Goal: Task Accomplishment & Management: Use online tool/utility

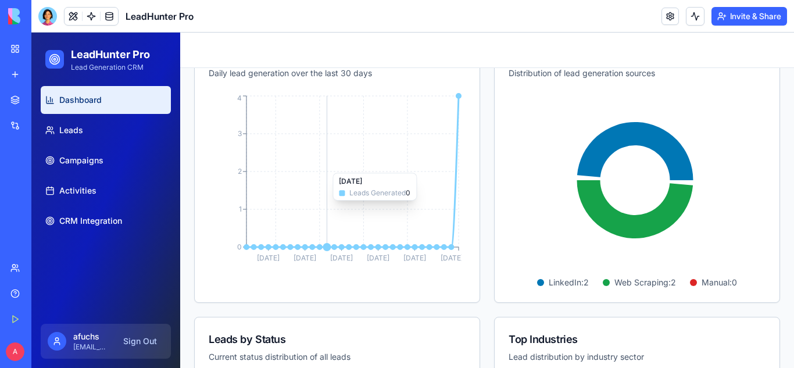
scroll to position [291, 0]
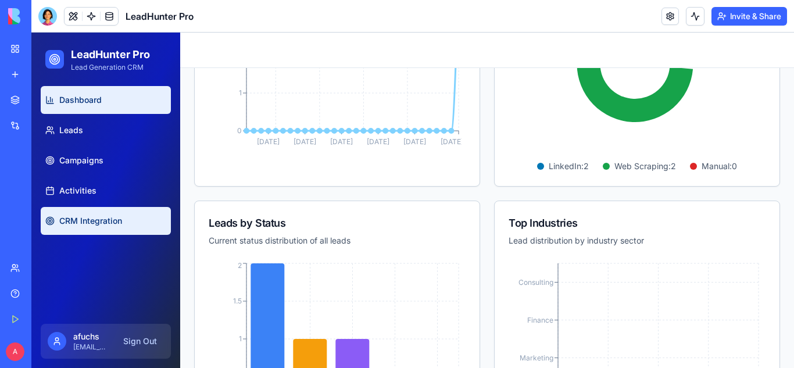
click at [108, 221] on span "CRM Integration" at bounding box center [90, 221] width 63 height 12
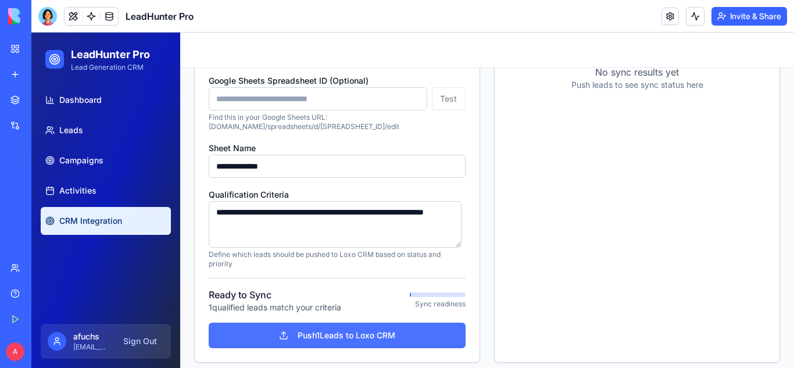
click at [321, 338] on button "Push 1 Leads to Loxo CRM" at bounding box center [337, 336] width 257 height 26
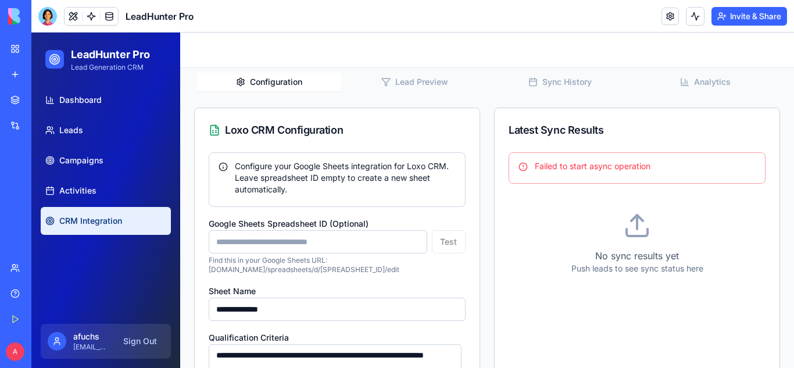
scroll to position [174, 0]
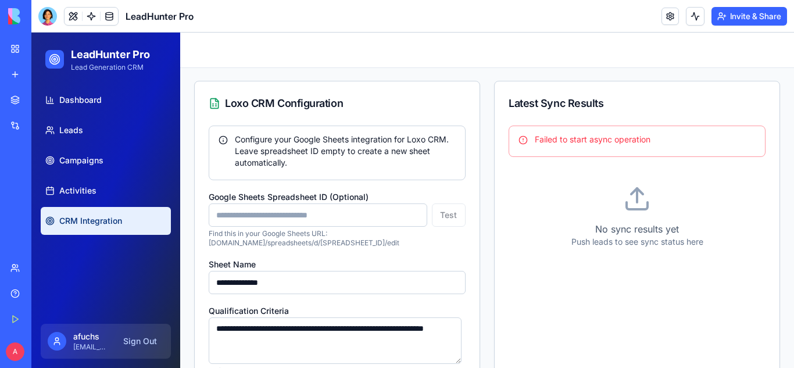
click at [633, 203] on icon at bounding box center [637, 199] width 28 height 28
click at [451, 216] on div "Test" at bounding box center [337, 214] width 257 height 23
click at [445, 218] on div "Test" at bounding box center [337, 214] width 257 height 23
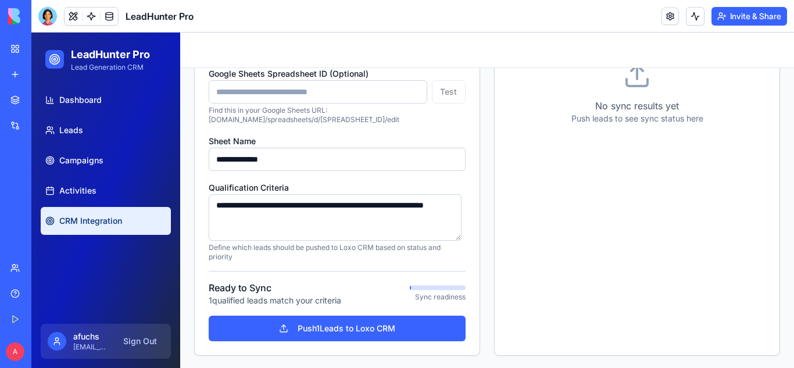
scroll to position [299, 0]
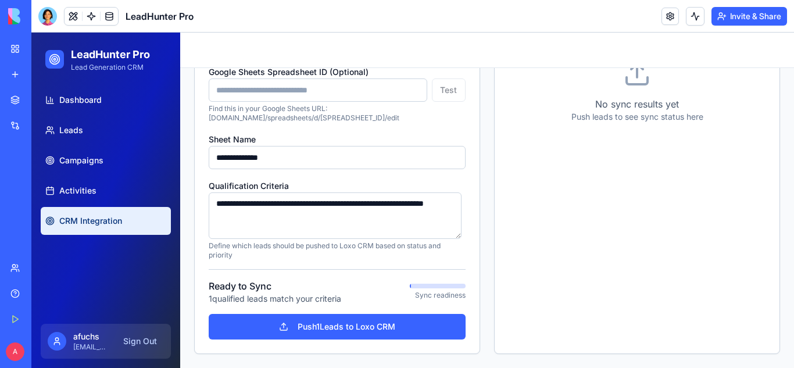
click at [432, 292] on p "Sync readiness" at bounding box center [438, 295] width 56 height 9
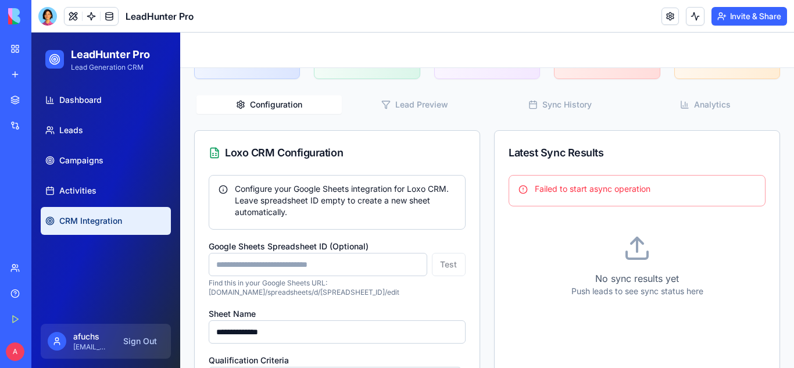
scroll to position [9, 0]
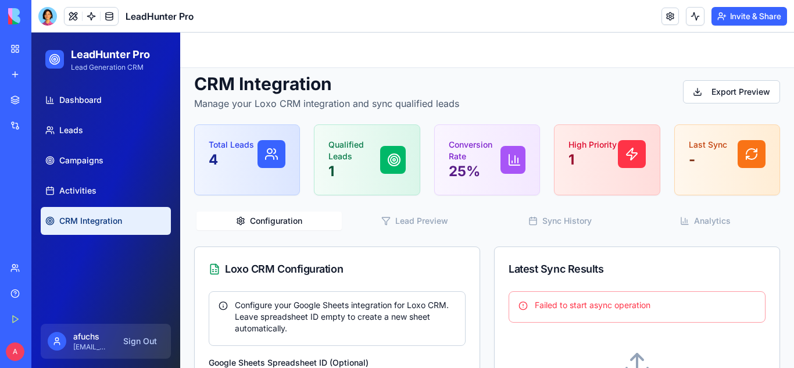
click at [266, 220] on button "Configuration" at bounding box center [268, 221] width 145 height 19
click at [239, 220] on icon "button" at bounding box center [240, 220] width 9 height 9
click at [265, 220] on button "Configuration" at bounding box center [268, 221] width 145 height 19
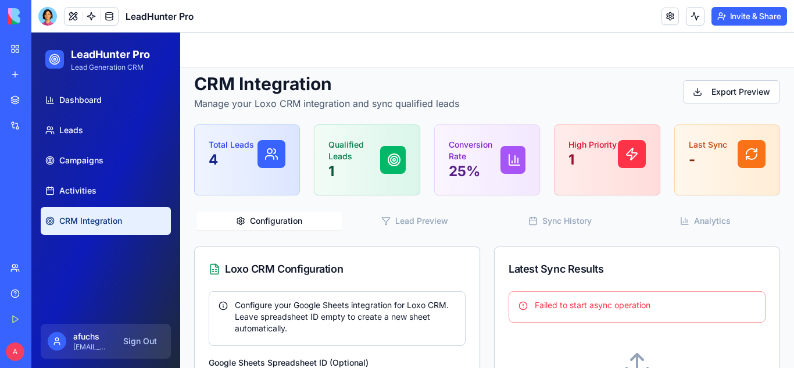
click at [240, 220] on circle "button" at bounding box center [241, 221] width 2 height 2
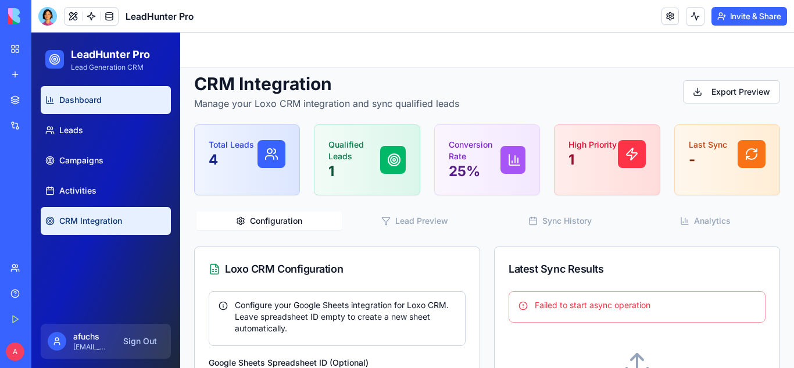
click at [81, 100] on span "Dashboard" at bounding box center [80, 100] width 42 height 12
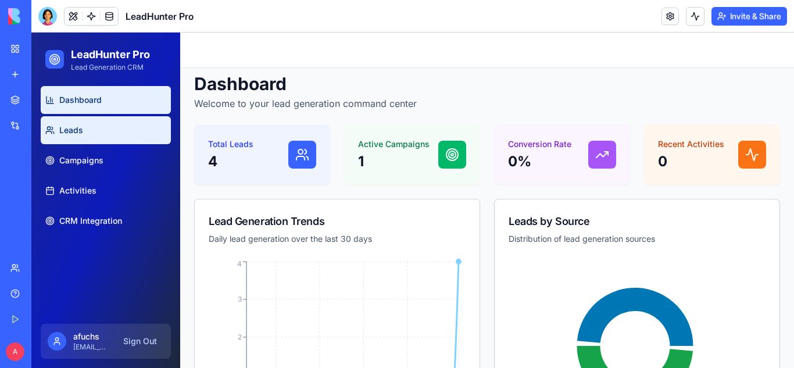
click at [103, 135] on link "Leads" at bounding box center [106, 130] width 130 height 28
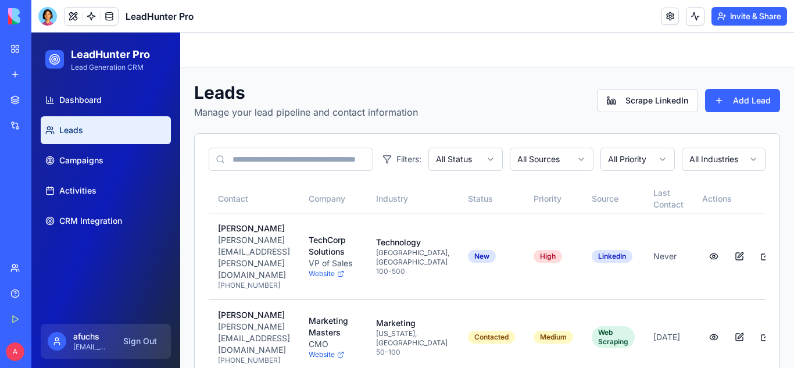
click at [292, 163] on input at bounding box center [291, 159] width 165 height 23
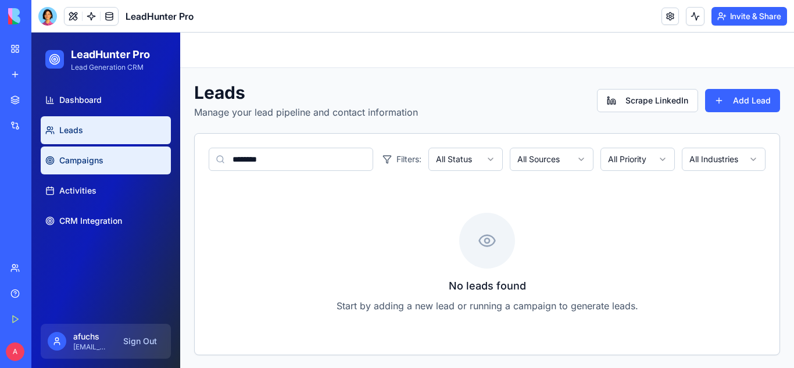
type input "*******"
click at [81, 163] on span "Campaigns" at bounding box center [81, 161] width 44 height 12
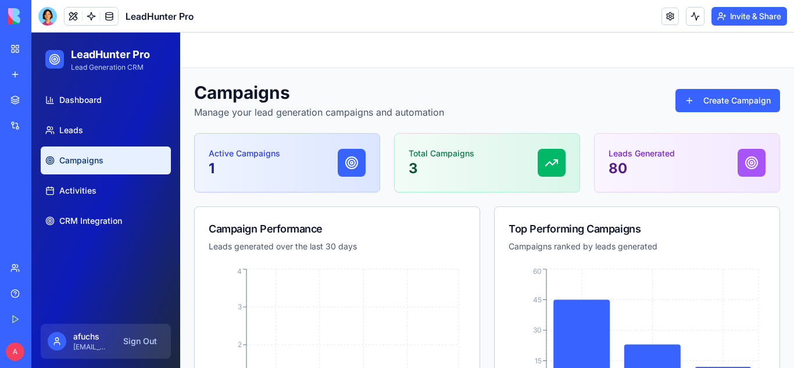
click at [352, 165] on circle at bounding box center [351, 162] width 7 height 7
click at [712, 104] on button "Create Campaign" at bounding box center [728, 100] width 105 height 23
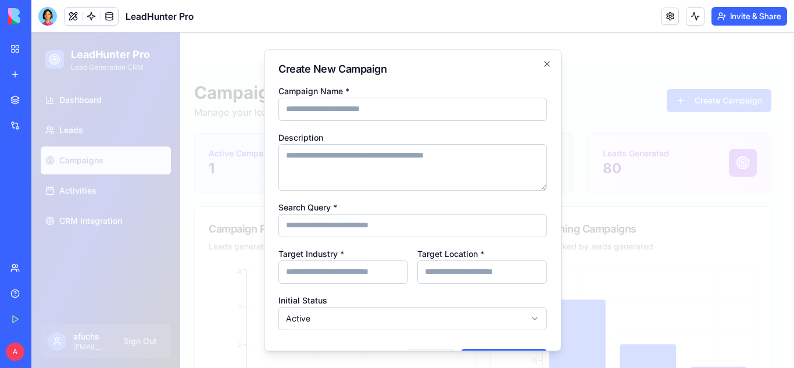
click at [440, 108] on input "Campaign Name *" at bounding box center [412, 109] width 269 height 23
type input "**********"
click at [389, 222] on input "Search Query *" at bounding box center [412, 225] width 269 height 23
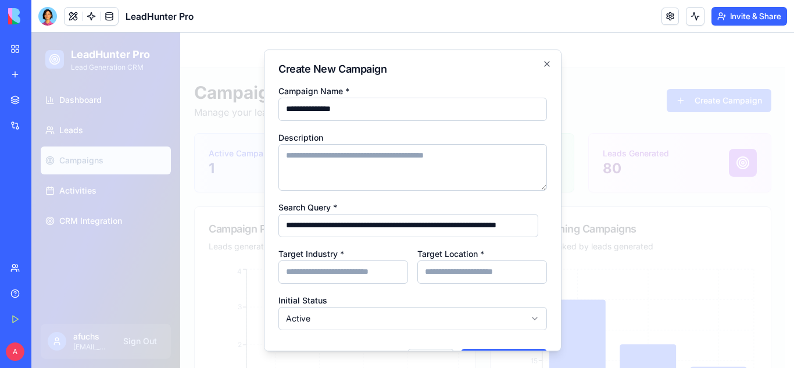
scroll to position [0, 38]
type input "**********"
click at [322, 268] on input "Target Industry *" at bounding box center [343, 271] width 130 height 23
type input "**********"
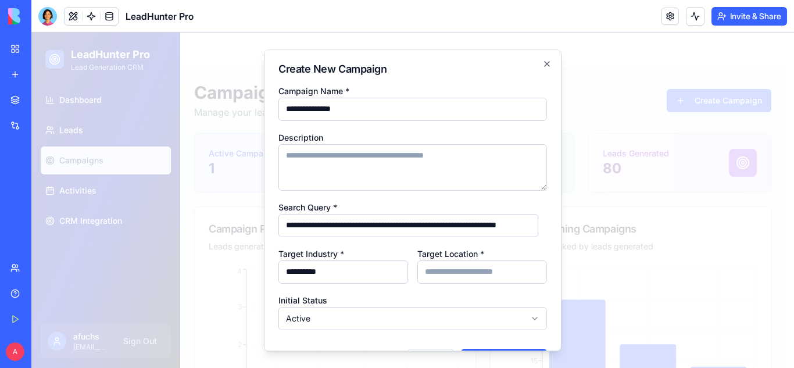
click at [490, 271] on input "Target Location *" at bounding box center [482, 271] width 130 height 23
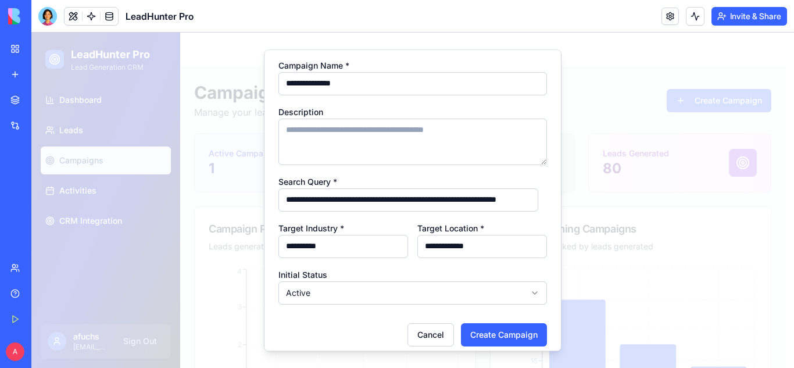
scroll to position [35, 0]
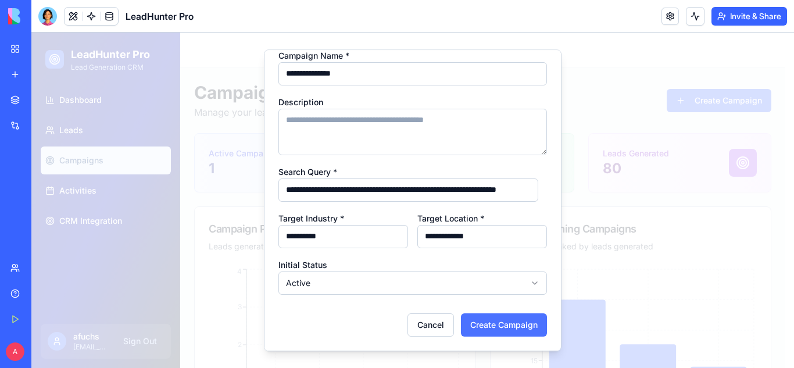
type input "**********"
click at [498, 321] on button "Create Campaign" at bounding box center [504, 324] width 86 height 23
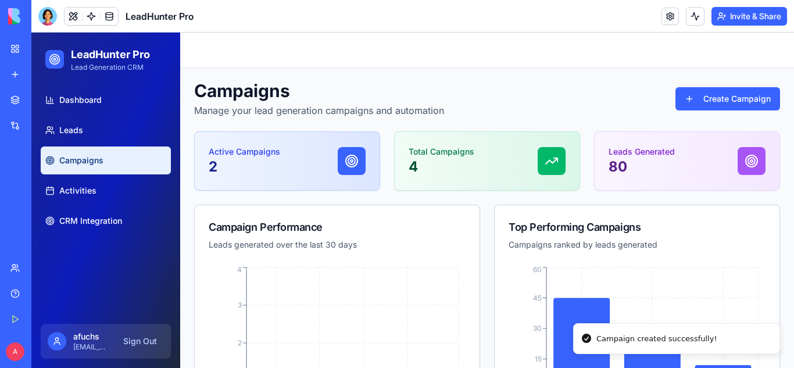
scroll to position [0, 0]
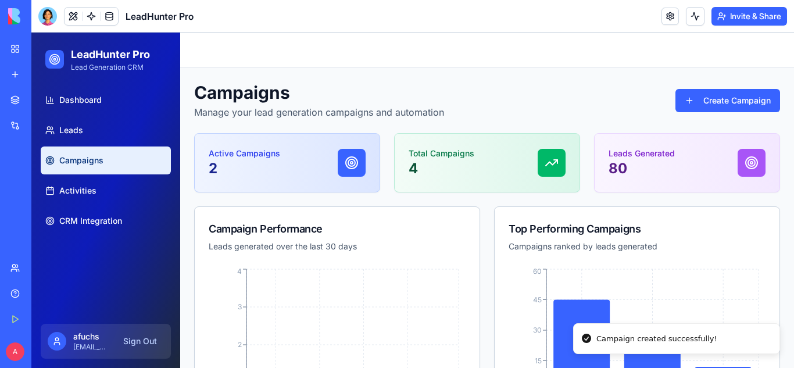
click at [230, 148] on p "Active Campaigns" at bounding box center [245, 154] width 72 height 12
click at [229, 157] on p "Active Campaigns" at bounding box center [245, 154] width 72 height 12
click at [207, 162] on div "Active Campaigns 2" at bounding box center [287, 163] width 185 height 58
click at [350, 161] on icon at bounding box center [352, 163] width 14 height 14
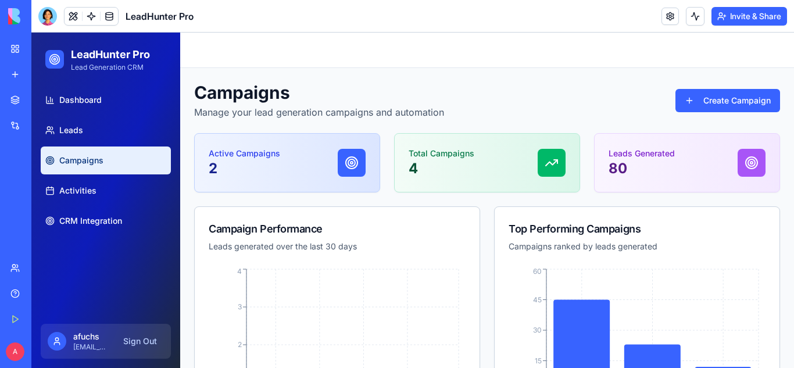
click at [370, 162] on div "Active Campaigns 2" at bounding box center [287, 163] width 185 height 58
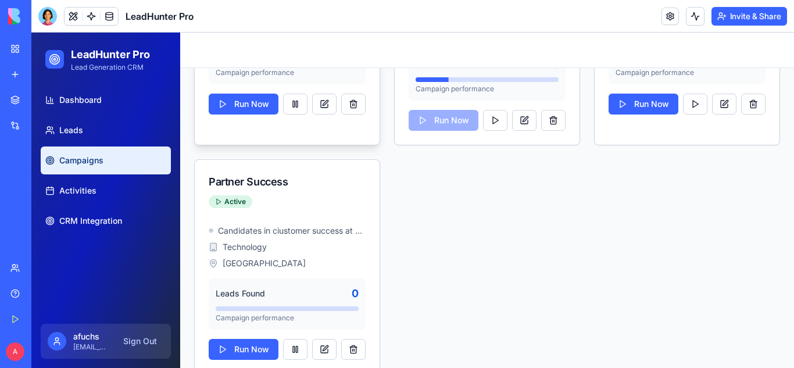
scroll to position [599, 0]
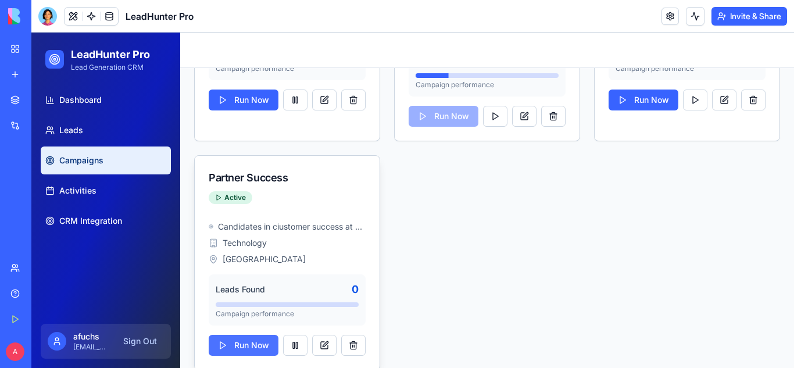
click at [240, 335] on button "Run Now" at bounding box center [244, 345] width 70 height 21
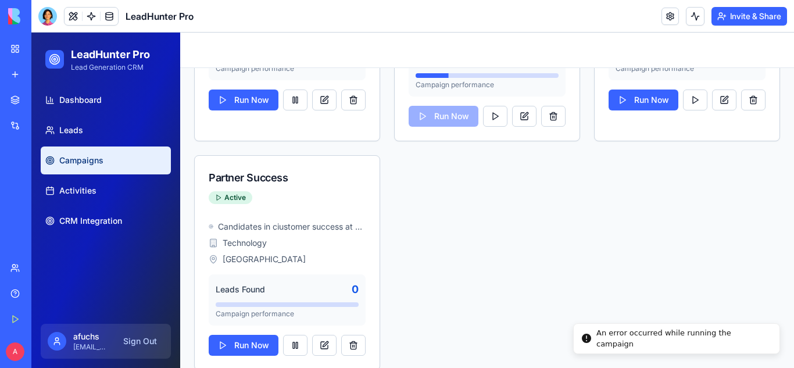
click at [596, 340] on div "An error occurred while running the campaign" at bounding box center [683, 338] width 174 height 23
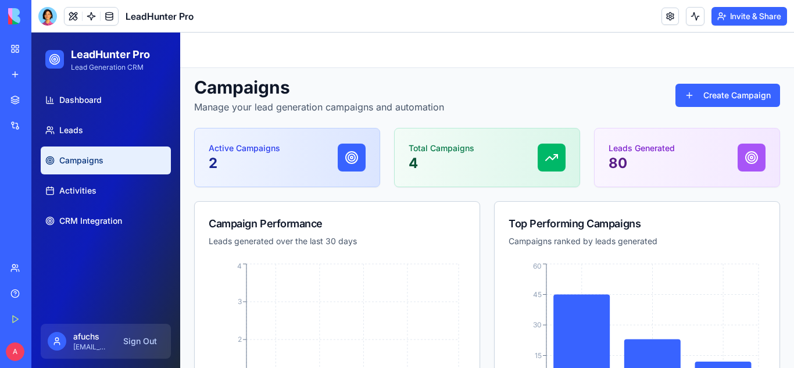
scroll to position [0, 0]
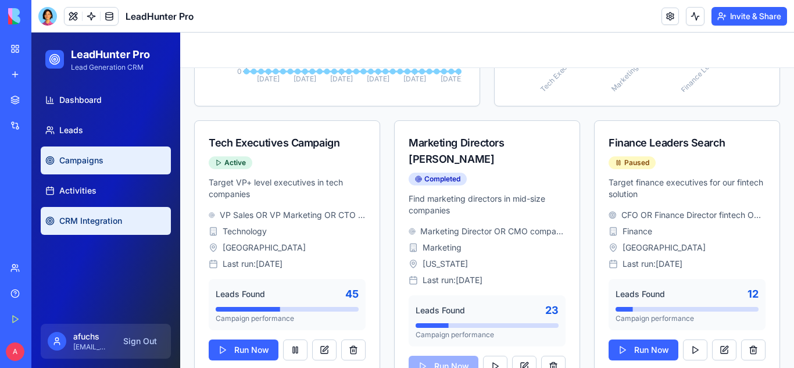
click at [62, 213] on link "CRM Integration" at bounding box center [106, 221] width 130 height 28
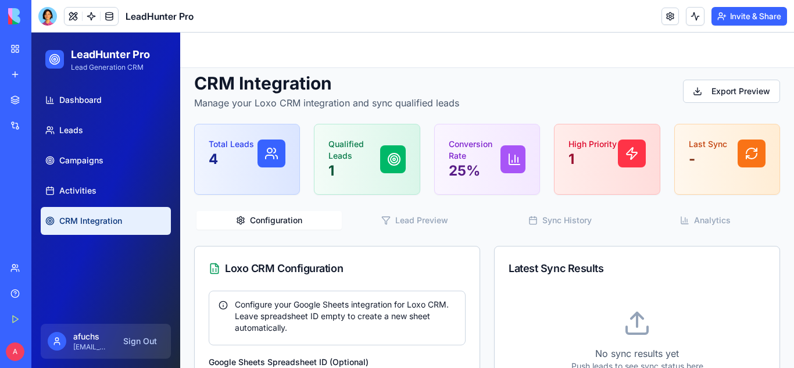
scroll to position [9, 0]
click at [266, 223] on button "Configuration" at bounding box center [268, 221] width 145 height 19
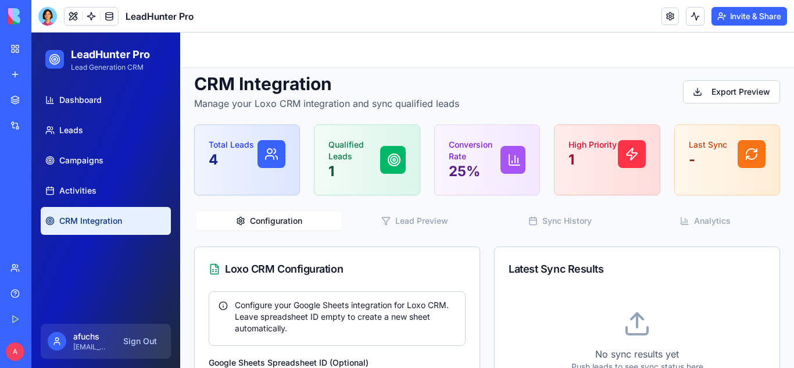
click at [266, 223] on button "Configuration" at bounding box center [268, 221] width 145 height 19
click at [666, 19] on link at bounding box center [670, 16] width 17 height 17
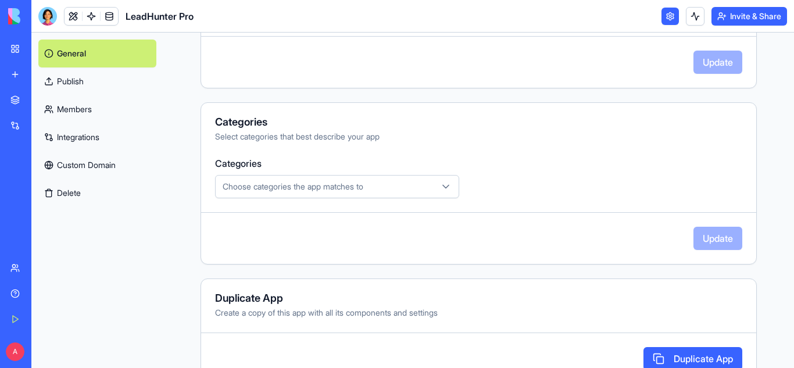
scroll to position [340, 0]
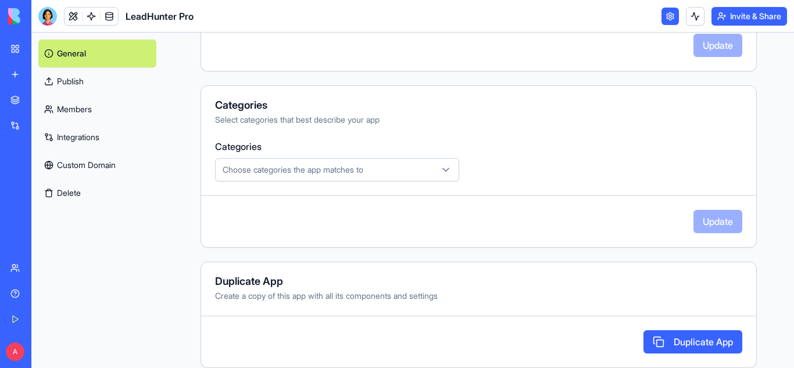
click at [400, 169] on div "Choose categories the app matches to" at bounding box center [337, 170] width 238 height 12
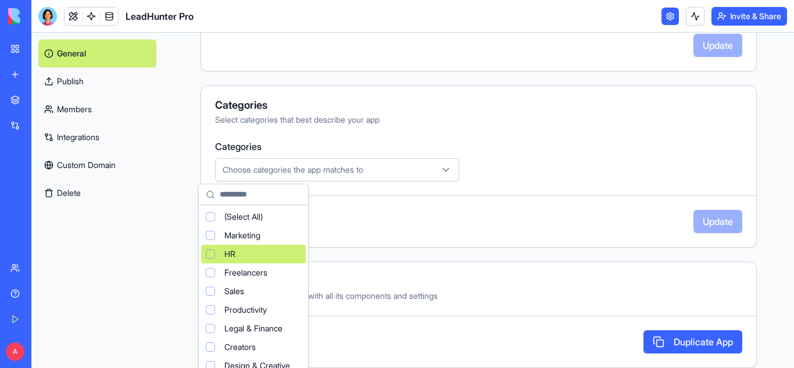
click at [216, 251] on div "HR" at bounding box center [253, 254] width 105 height 19
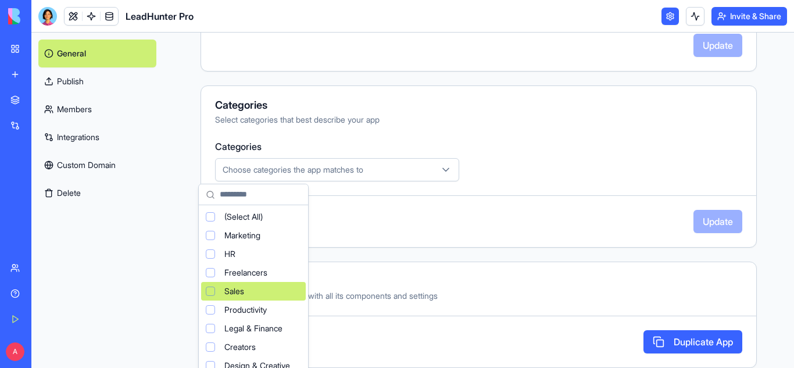
click at [212, 289] on div "Suggestions" at bounding box center [210, 291] width 9 height 9
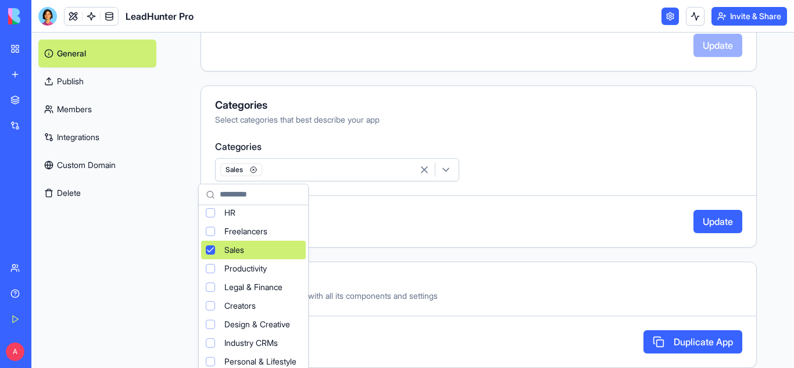
scroll to position [77, 0]
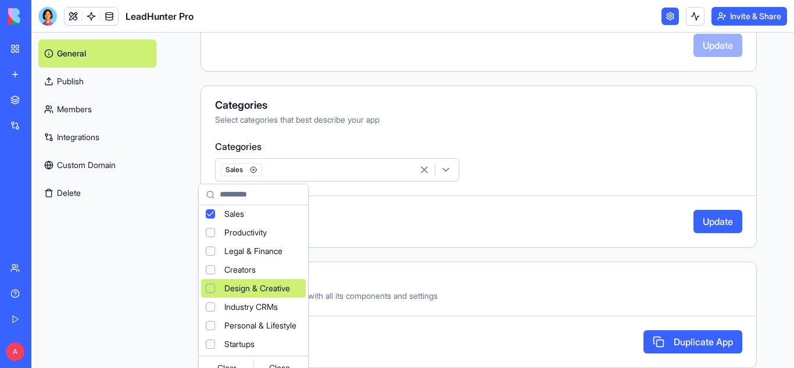
click at [702, 220] on html "**********" at bounding box center [397, 184] width 794 height 368
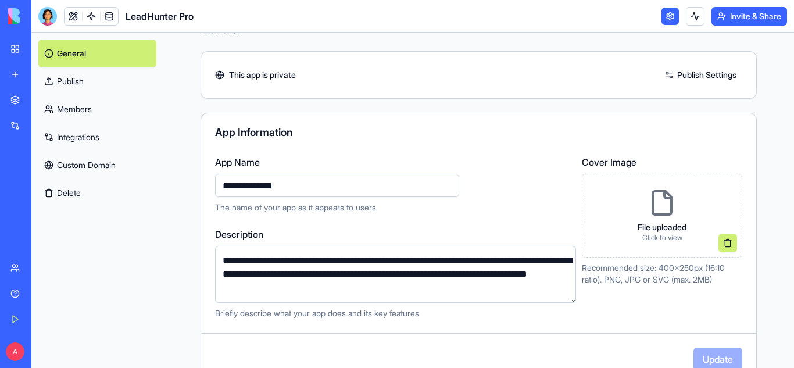
scroll to position [0, 0]
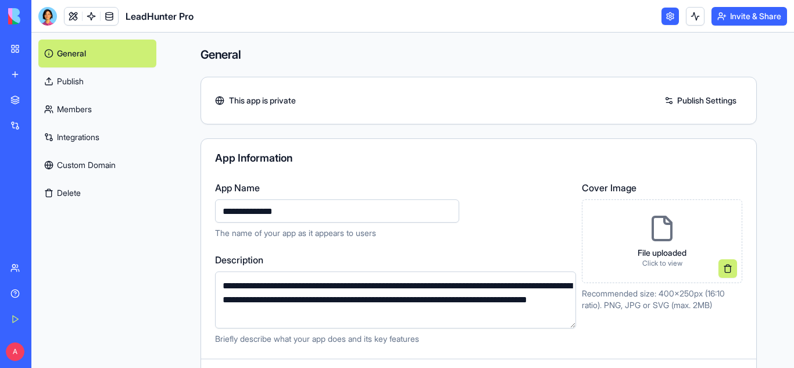
click at [85, 163] on link "Custom Domain" at bounding box center [97, 165] width 118 height 28
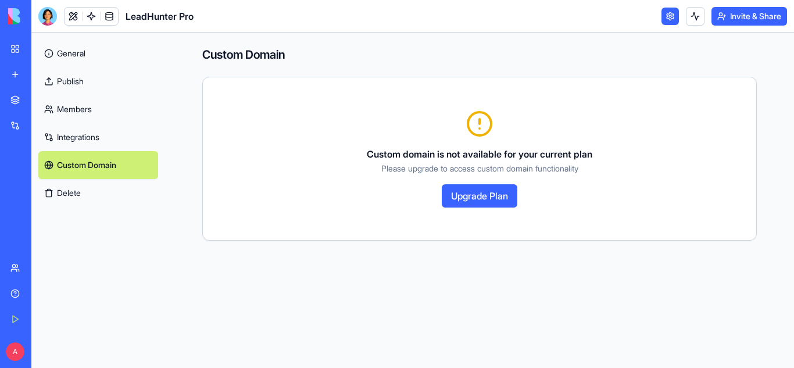
click at [78, 141] on link "Integrations" at bounding box center [98, 137] width 120 height 28
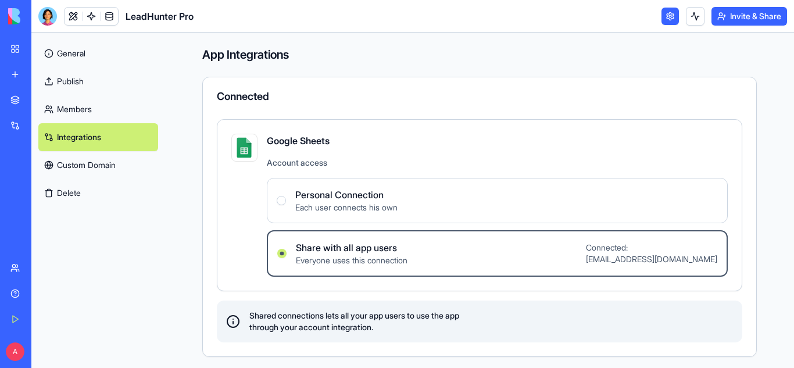
click at [381, 204] on span "Each user connects his own" at bounding box center [346, 208] width 102 height 12
click at [286, 204] on Connection "Personal Connection Each user connects his own" at bounding box center [281, 200] width 9 height 9
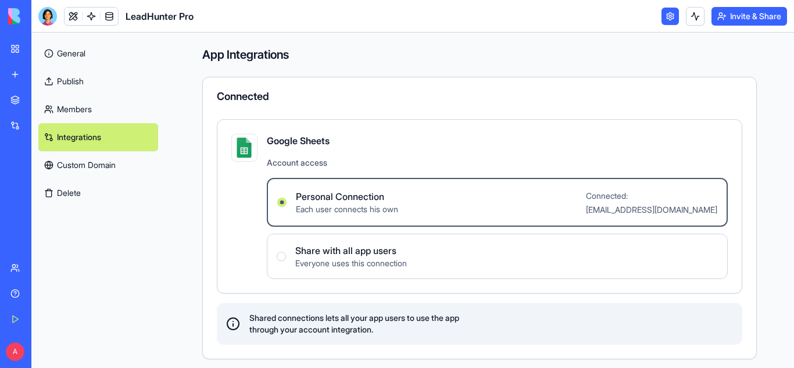
click at [80, 160] on link "Custom Domain" at bounding box center [98, 165] width 120 height 28
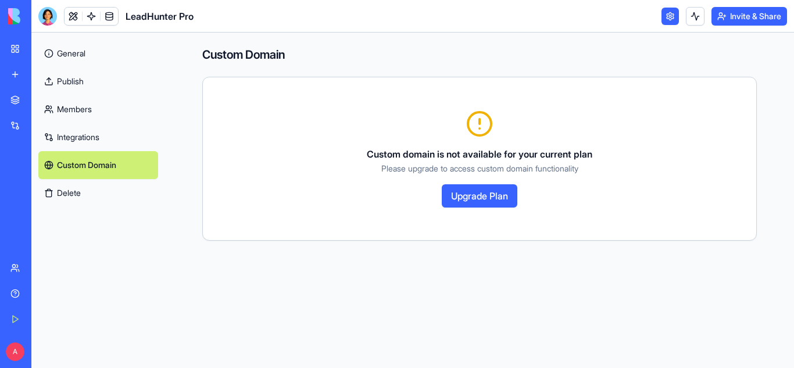
click at [83, 107] on link "Members" at bounding box center [98, 109] width 120 height 28
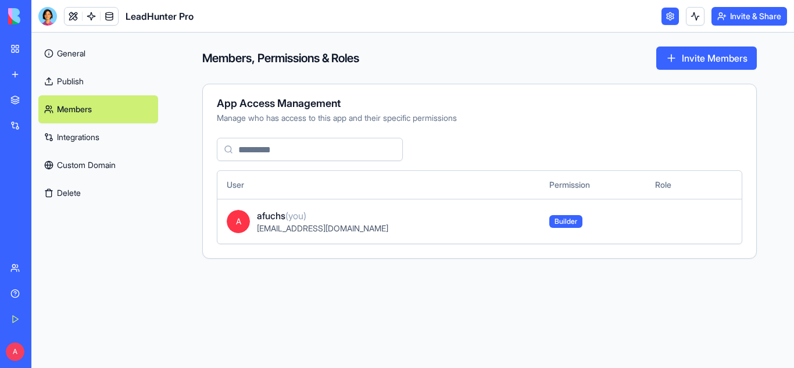
click at [80, 80] on link "Publish" at bounding box center [98, 81] width 120 height 28
click at [79, 79] on link "Publish" at bounding box center [98, 81] width 120 height 28
click at [65, 79] on link "Publish" at bounding box center [98, 81] width 120 height 28
click at [89, 52] on link "General" at bounding box center [98, 54] width 120 height 28
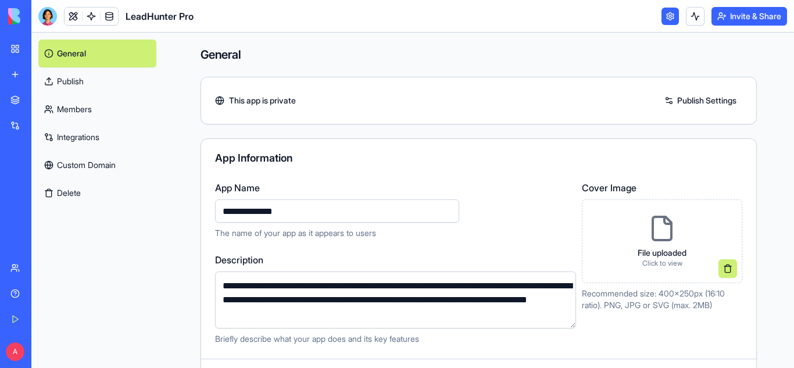
click at [72, 80] on link "Publish" at bounding box center [97, 81] width 118 height 28
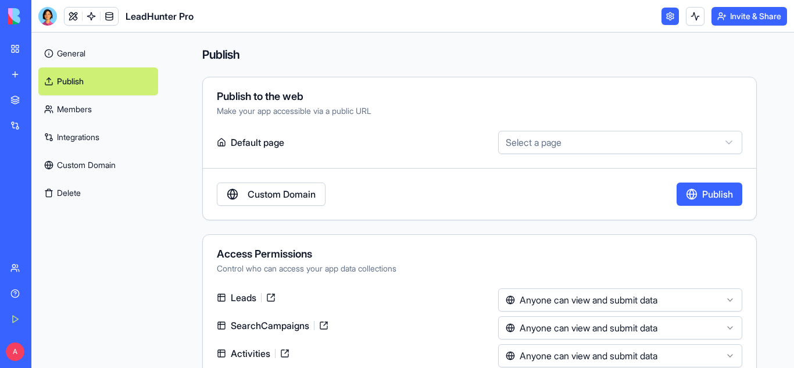
click at [677, 195] on button "Publish" at bounding box center [710, 194] width 66 height 23
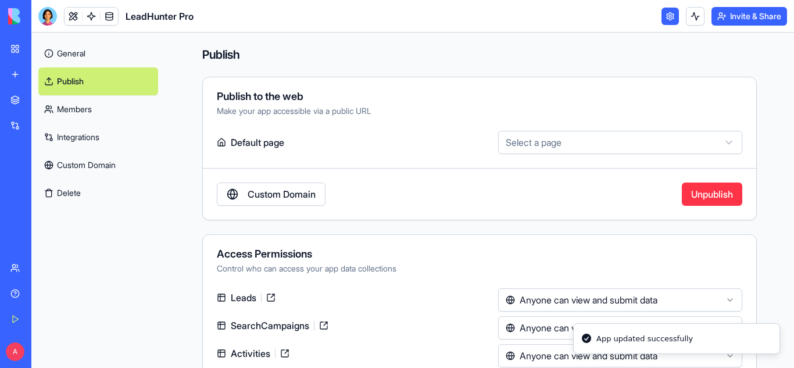
click at [538, 137] on html "**********" at bounding box center [397, 184] width 794 height 368
click at [413, 203] on html "**********" at bounding box center [397, 184] width 794 height 368
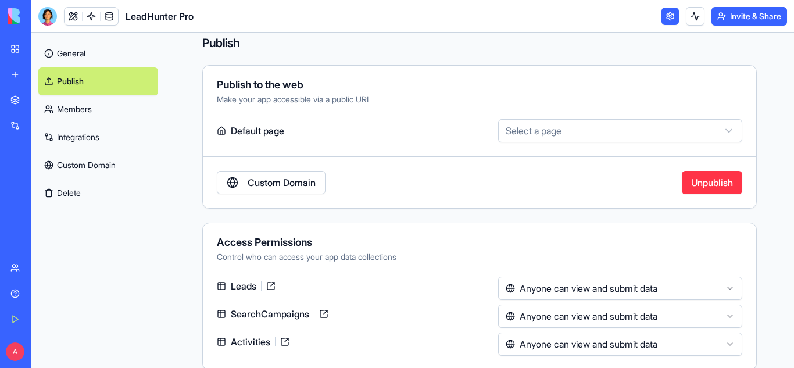
scroll to position [14, 0]
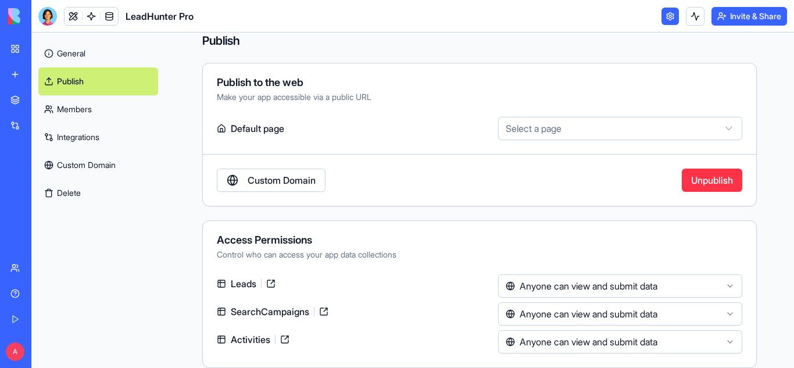
click at [572, 288] on html "**********" at bounding box center [397, 184] width 794 height 368
click at [553, 306] on html "**********" at bounding box center [397, 184] width 794 height 368
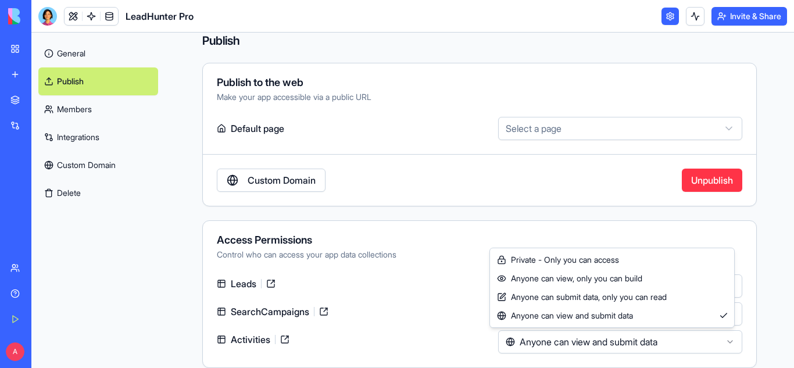
click at [543, 332] on body "**********" at bounding box center [397, 184] width 794 height 368
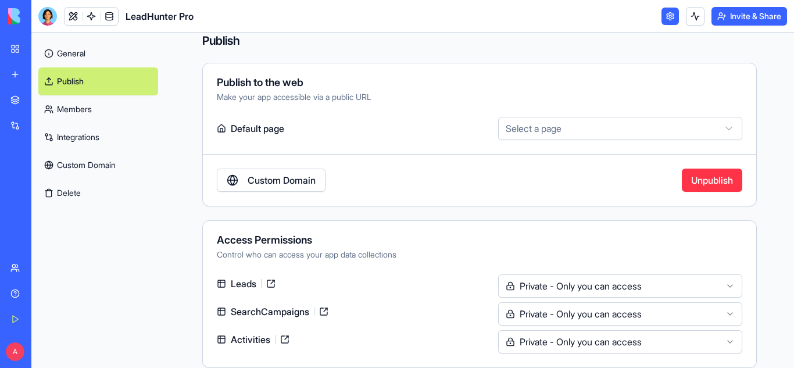
click at [76, 55] on link "General" at bounding box center [98, 54] width 120 height 28
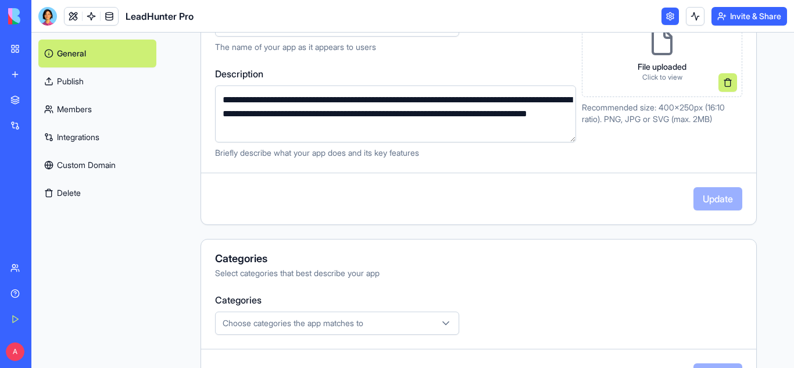
scroll to position [188, 0]
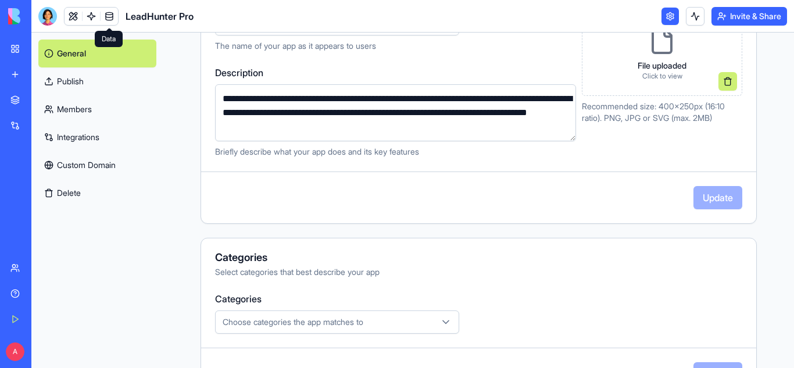
click at [106, 16] on link at bounding box center [109, 16] width 17 height 17
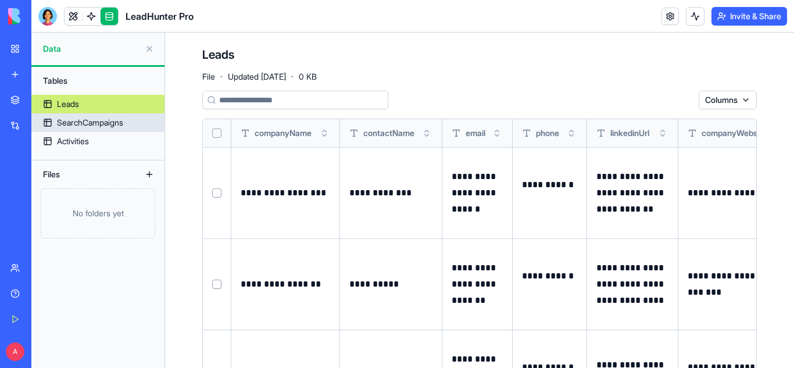
click at [90, 116] on link "SearchCampaigns" at bounding box center [97, 122] width 133 height 19
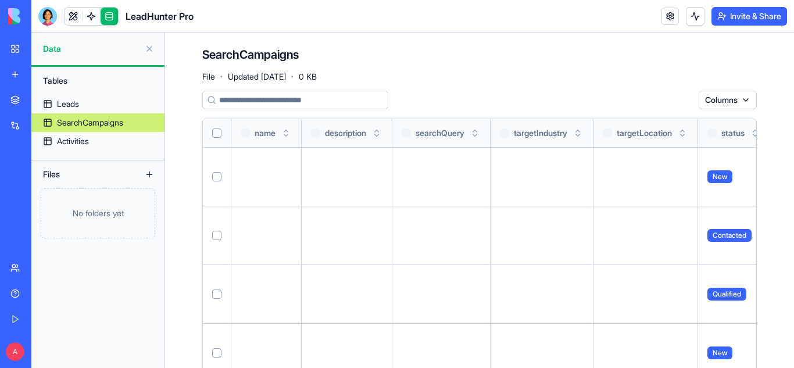
click at [94, 121] on div "SearchCampaigns" at bounding box center [90, 123] width 66 height 12
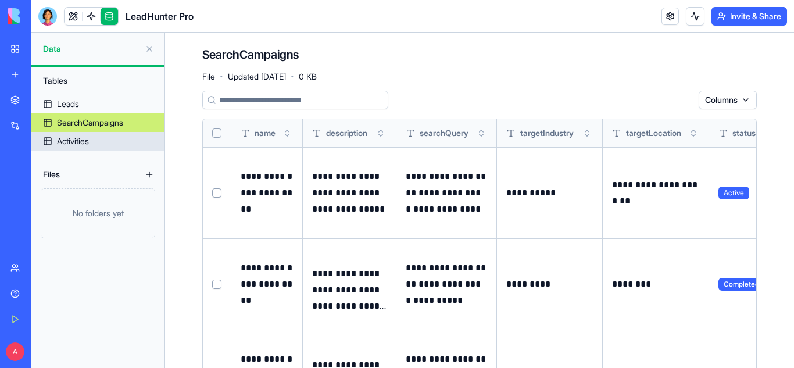
click at [79, 143] on div "Activities" at bounding box center [73, 141] width 32 height 12
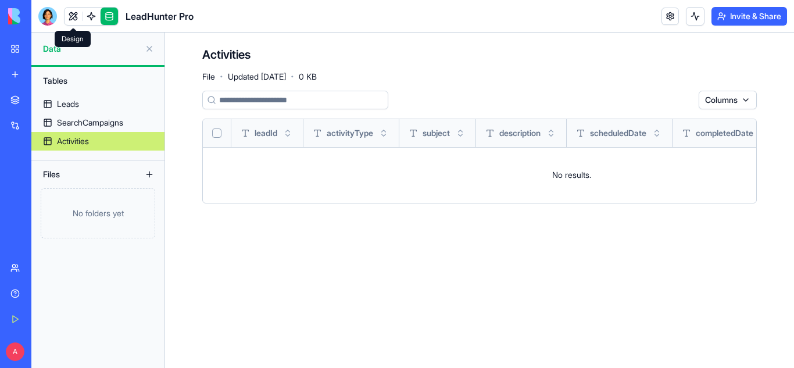
click at [66, 19] on link at bounding box center [73, 16] width 17 height 17
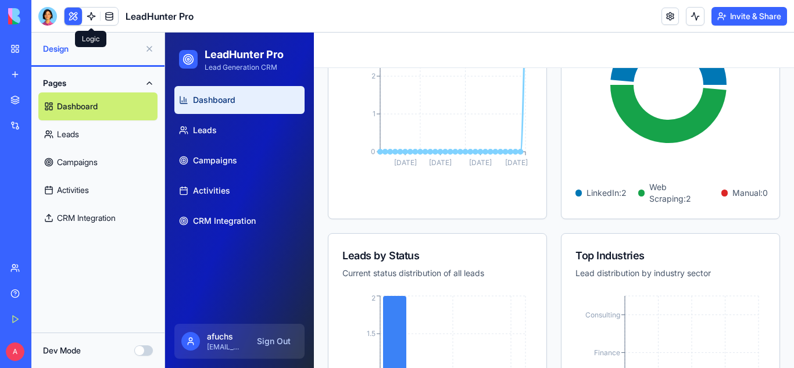
scroll to position [349, 0]
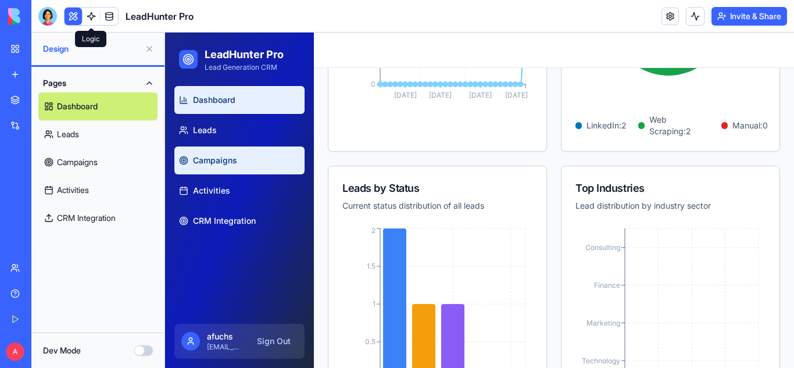
click at [211, 164] on span "Campaigns" at bounding box center [215, 161] width 44 height 12
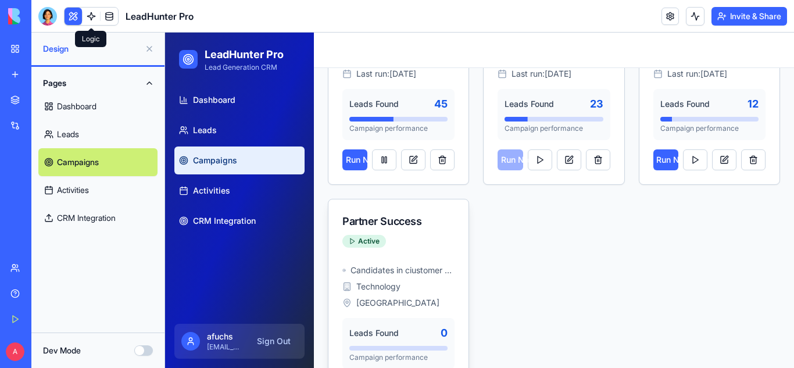
scroll to position [615, 0]
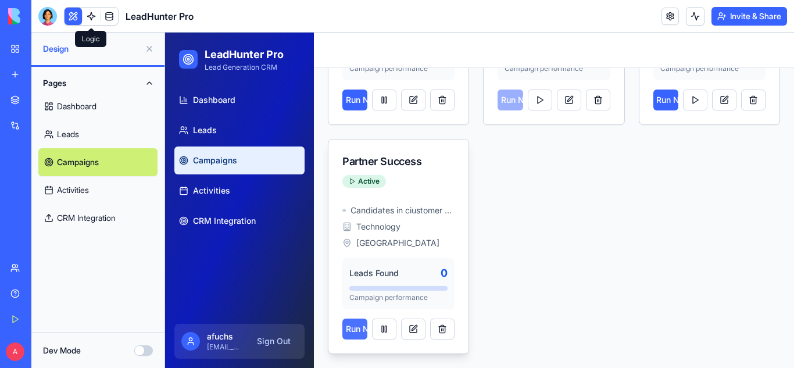
click at [353, 333] on button "Run Now" at bounding box center [354, 329] width 25 height 21
click at [409, 328] on button at bounding box center [413, 329] width 24 height 21
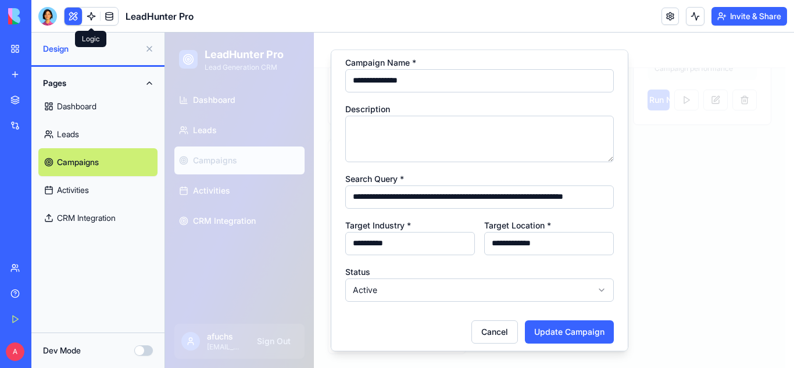
scroll to position [35, 0]
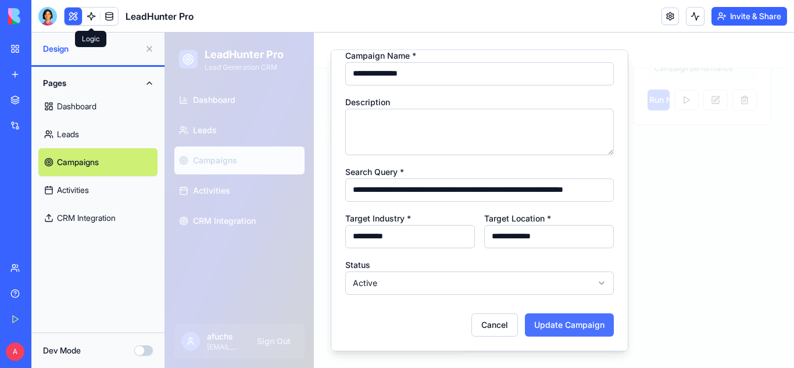
click at [552, 319] on button "Update Campaign" at bounding box center [569, 324] width 89 height 23
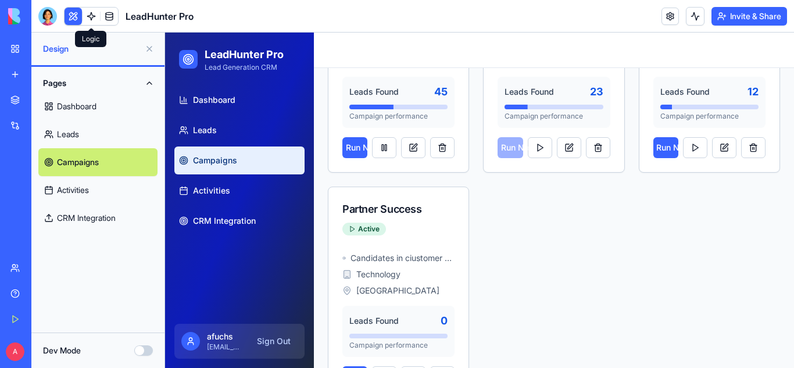
scroll to position [441, 0]
